Goal: Transaction & Acquisition: Obtain resource

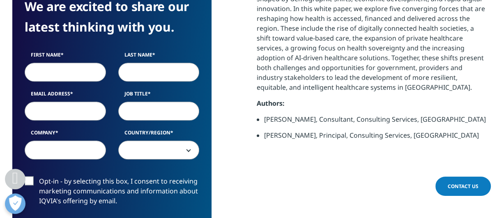
scroll to position [372, 0]
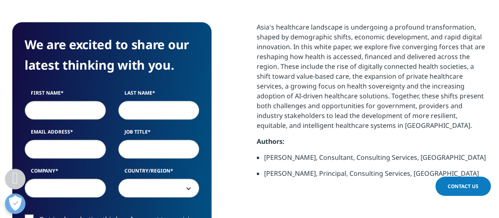
click at [60, 113] on input "First Name" at bounding box center [65, 110] width 81 height 19
type input "[PERSON_NAME]"
type input "[EMAIL_ADDRESS][DOMAIN_NAME]"
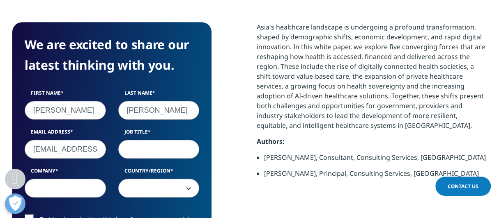
select select "[GEOGRAPHIC_DATA]"
click at [84, 188] on input "Company" at bounding box center [65, 188] width 81 height 19
type input "Wicon Intl"
click at [140, 149] on input "Job Title" at bounding box center [158, 149] width 81 height 19
type input "President"
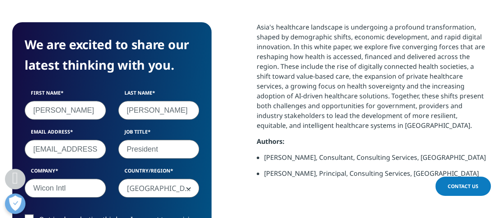
click at [172, 186] on span "[GEOGRAPHIC_DATA]" at bounding box center [159, 188] width 80 height 19
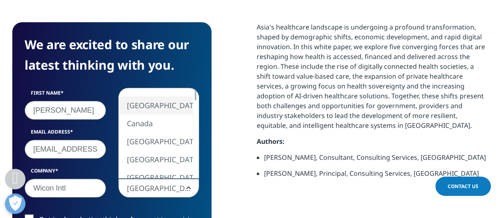
select select "[GEOGRAPHIC_DATA]"
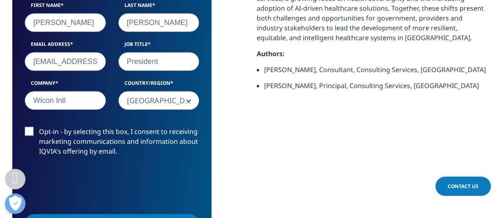
scroll to position [509, 0]
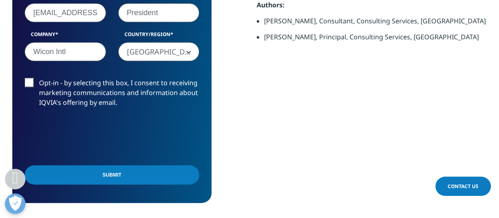
click at [101, 171] on input "Submit" at bounding box center [112, 174] width 174 height 19
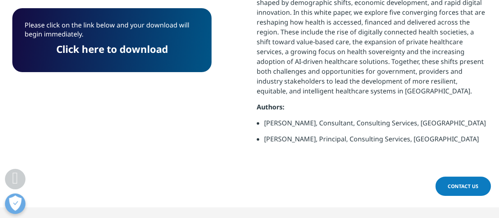
scroll to position [338, 0]
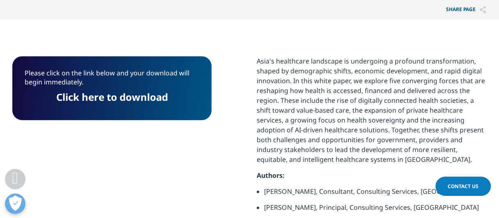
click at [132, 94] on link "Click here to download" at bounding box center [112, 97] width 112 height 14
click at [348, 41] on section "Please click on the link below and your download will begin immediately. Click …" at bounding box center [249, 147] width 499 height 257
